Goal: Information Seeking & Learning: Learn about a topic

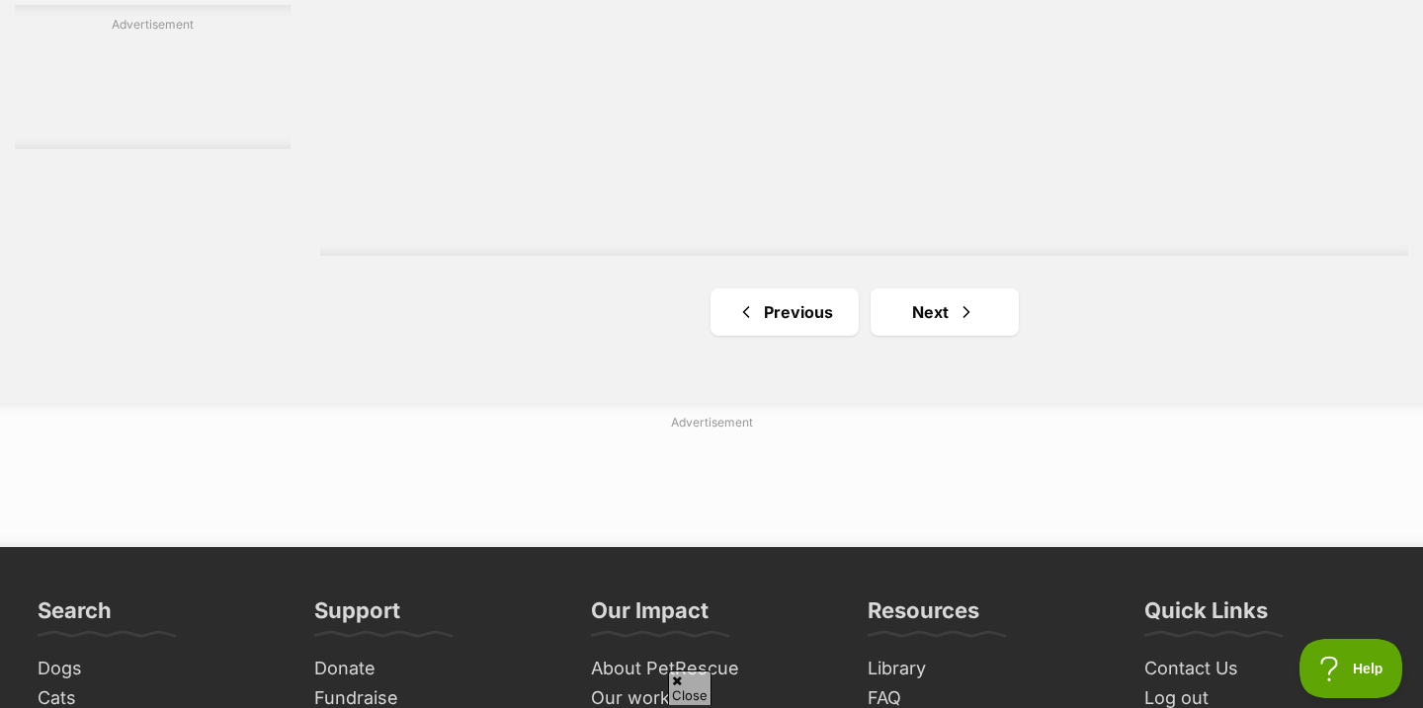
scroll to position [3512, 0]
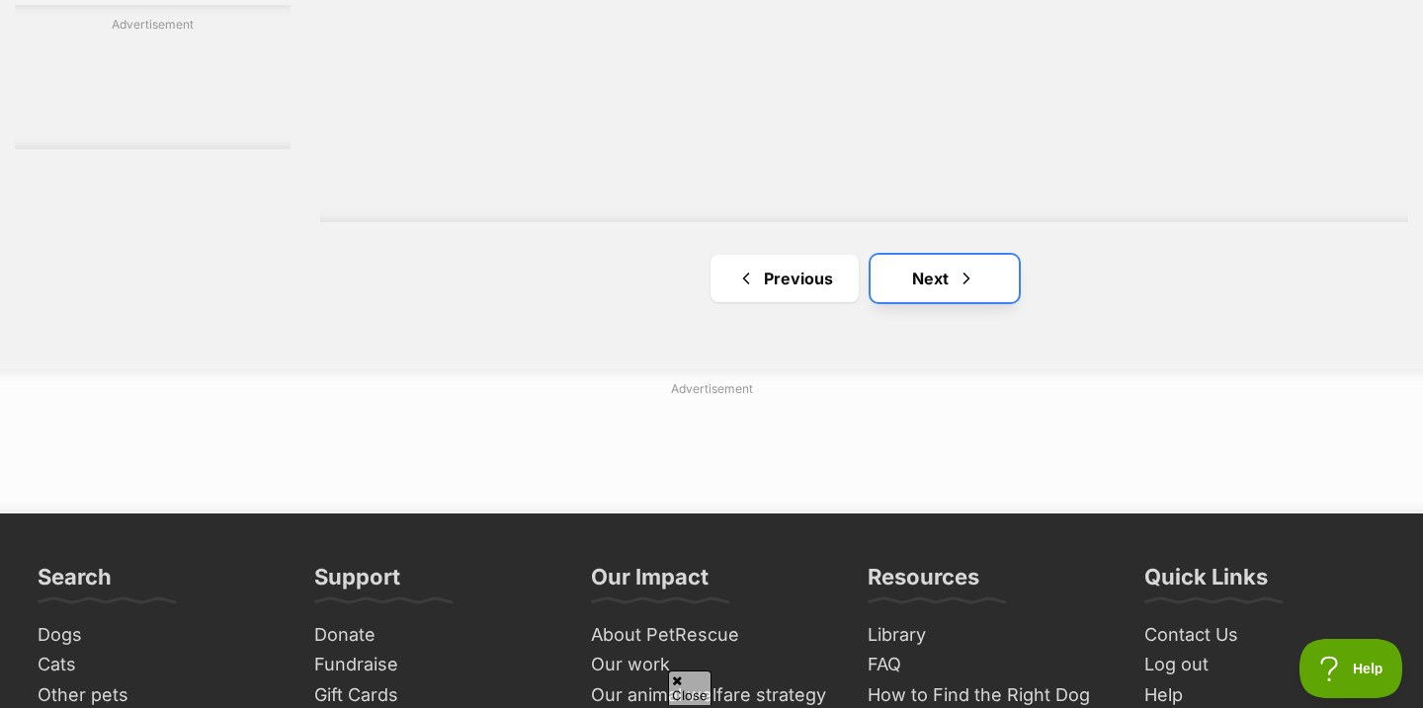
click at [977, 293] on link "Next" at bounding box center [945, 278] width 148 height 47
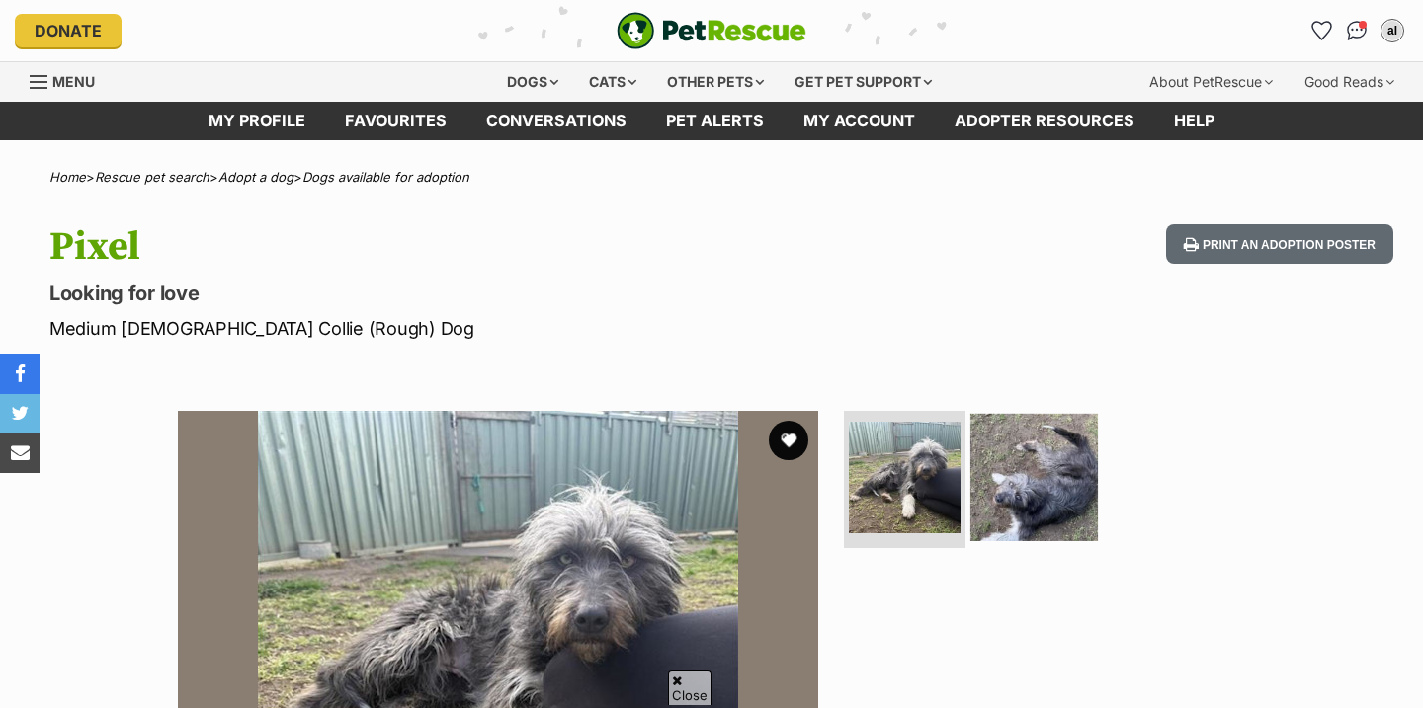
click at [1054, 413] on img at bounding box center [1033, 476] width 127 height 127
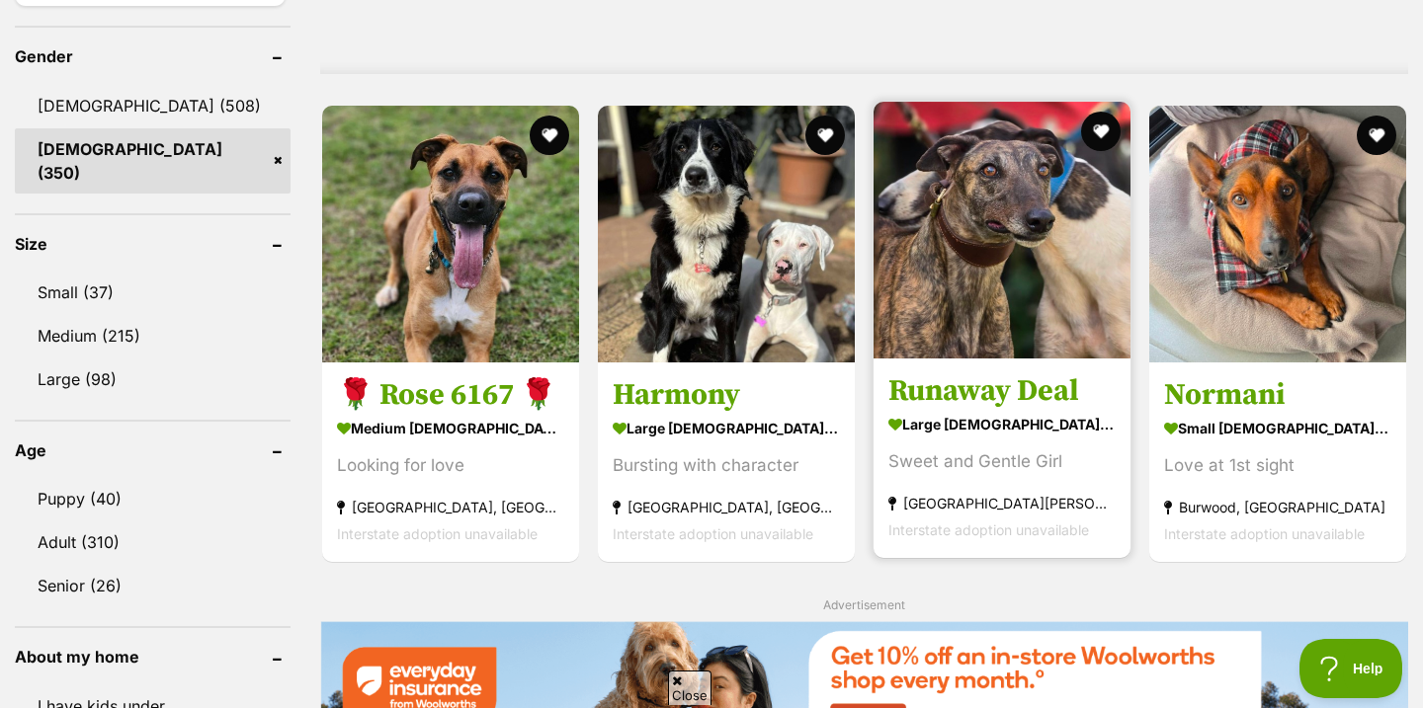
scroll to position [1686, 0]
